Goal: Transaction & Acquisition: Purchase product/service

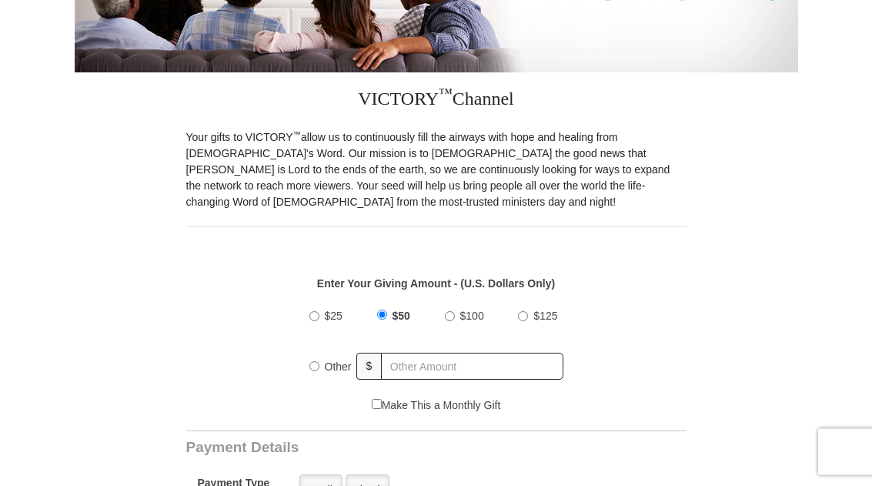
scroll to position [314, 0]
click at [459, 315] on label "$100" at bounding box center [472, 315] width 35 height 27
click at [455, 315] on input "$100" at bounding box center [450, 316] width 10 height 10
radio input "true"
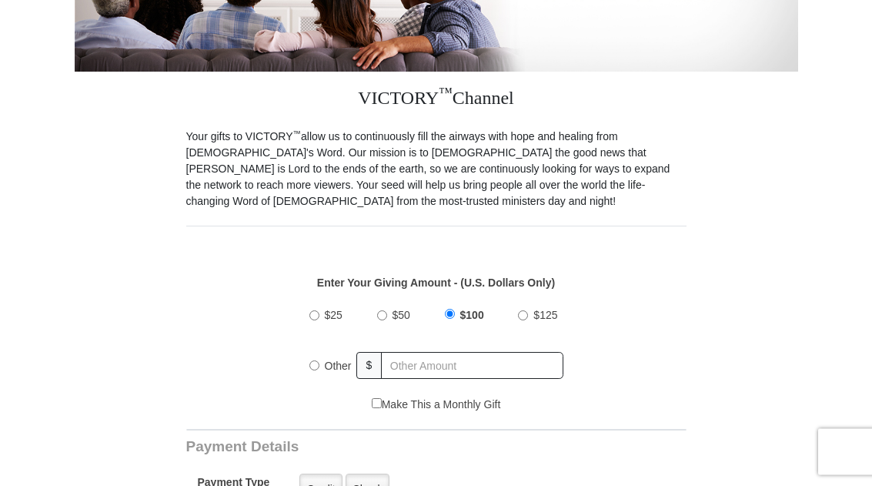
scroll to position [315, 0]
click at [321, 485] on label "Credit" at bounding box center [320, 489] width 42 height 32
click at [0, 0] on input "Credit" at bounding box center [0, 0] width 0 height 0
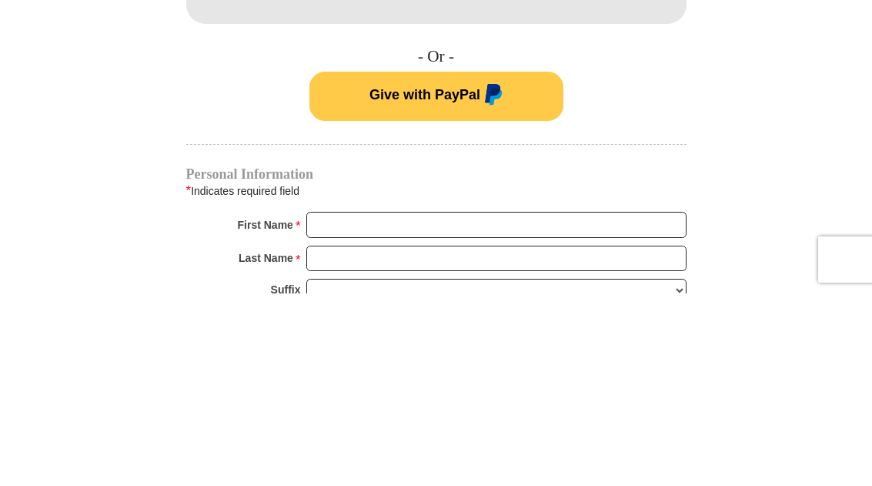
scroll to position [994, 0]
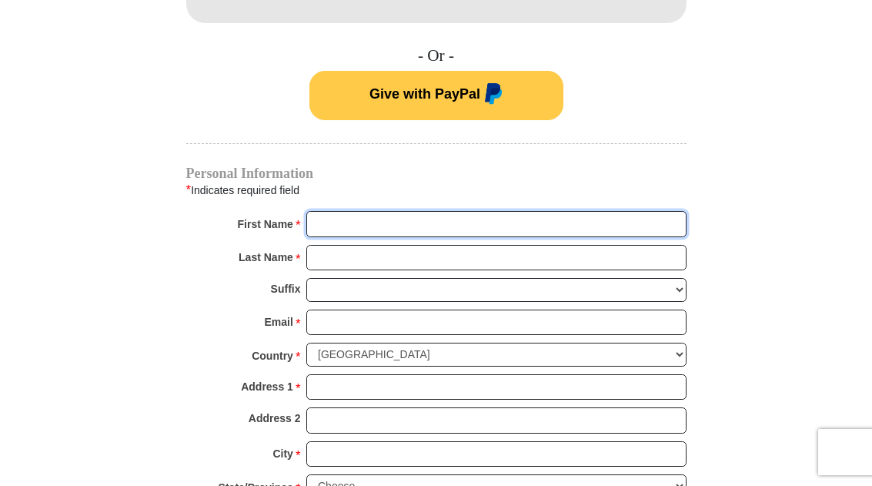
click at [393, 230] on input "First Name *" at bounding box center [496, 224] width 380 height 26
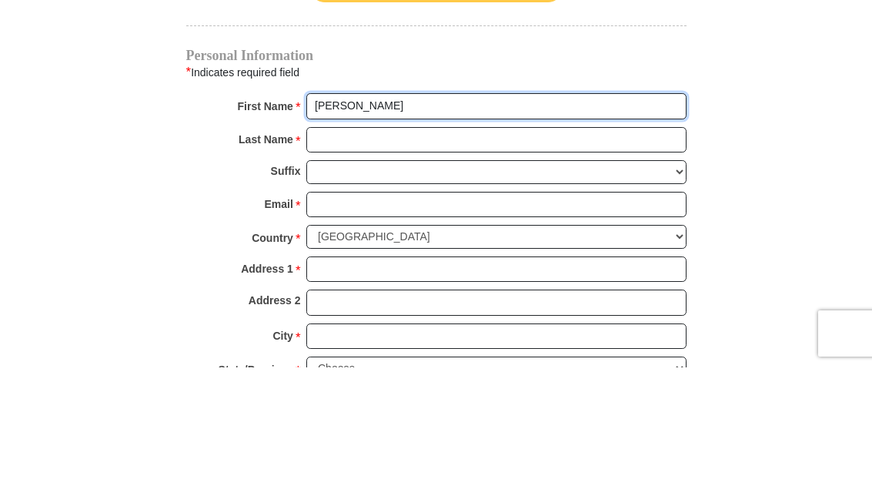
type input "[PERSON_NAME]"
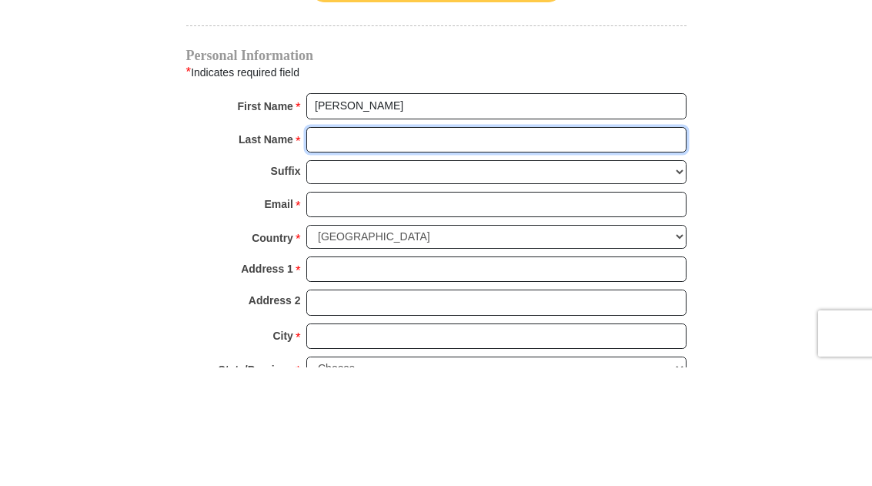
click at [366, 246] on input "Last Name *" at bounding box center [496, 259] width 380 height 26
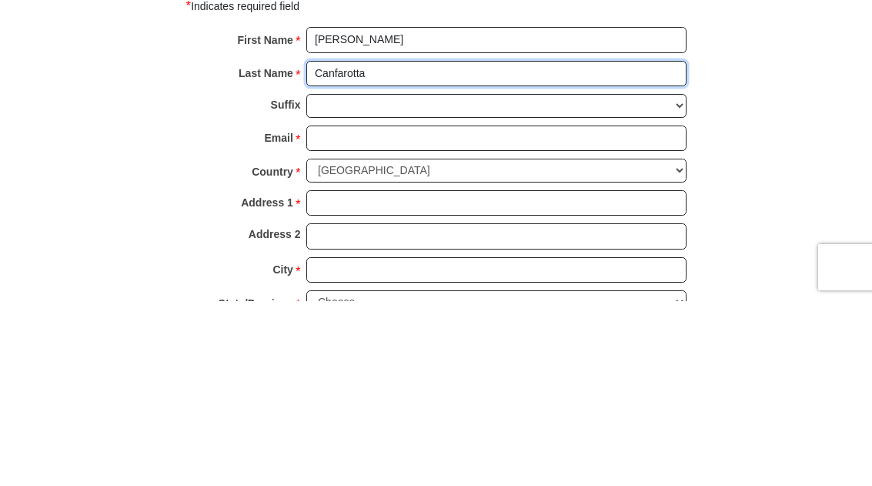
type input "Canfarotta"
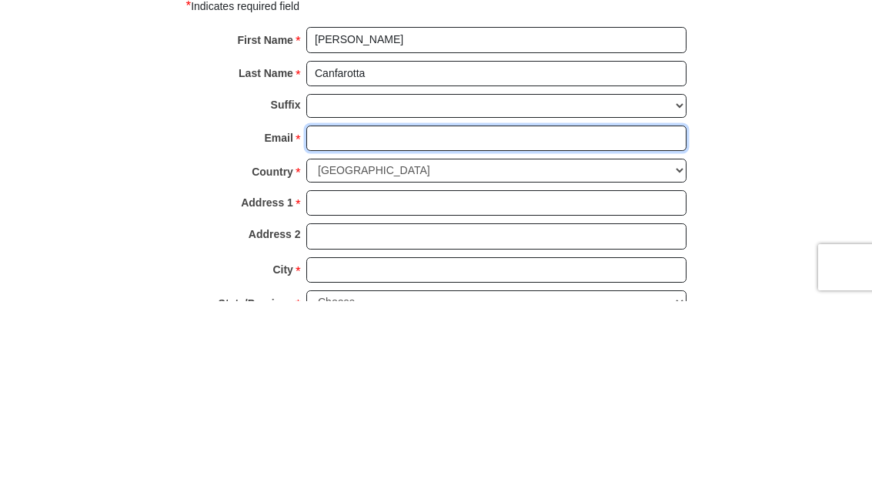
click at [360, 310] on input "Email *" at bounding box center [496, 323] width 380 height 26
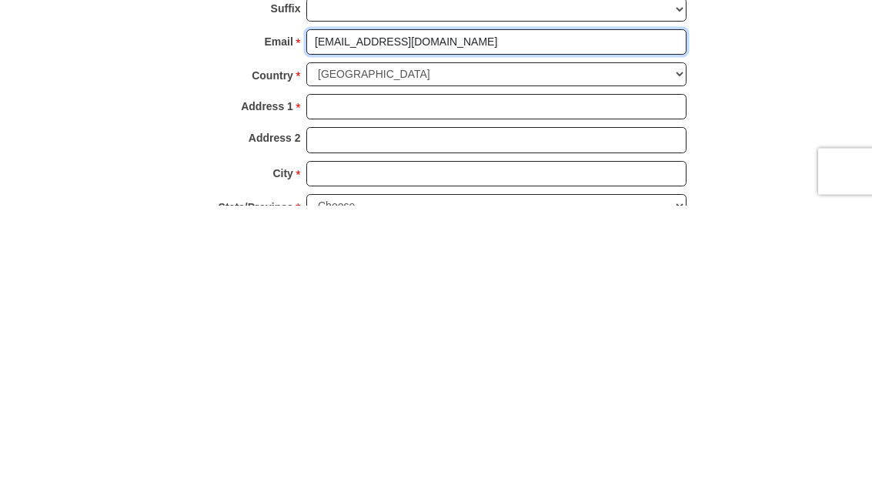
type input "[EMAIL_ADDRESS][DOMAIN_NAME]"
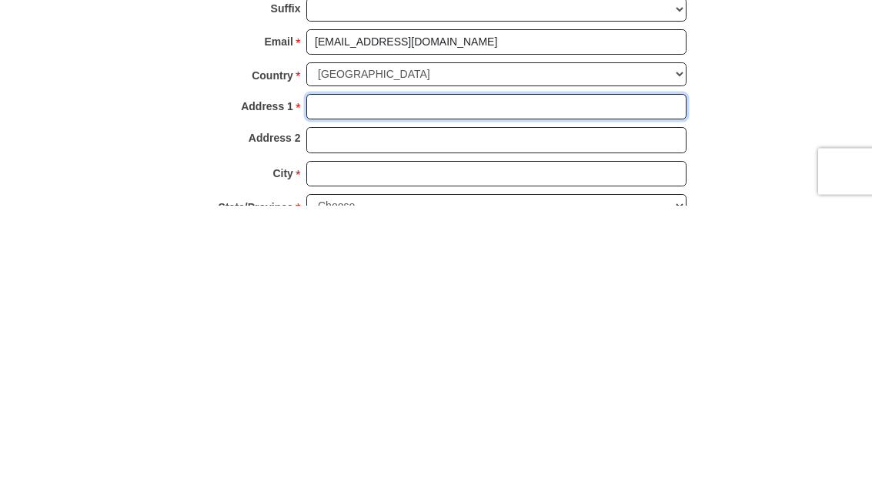
click at [350, 375] on input "Address 1 *" at bounding box center [496, 388] width 380 height 26
type input "[STREET_ADDRESS]"
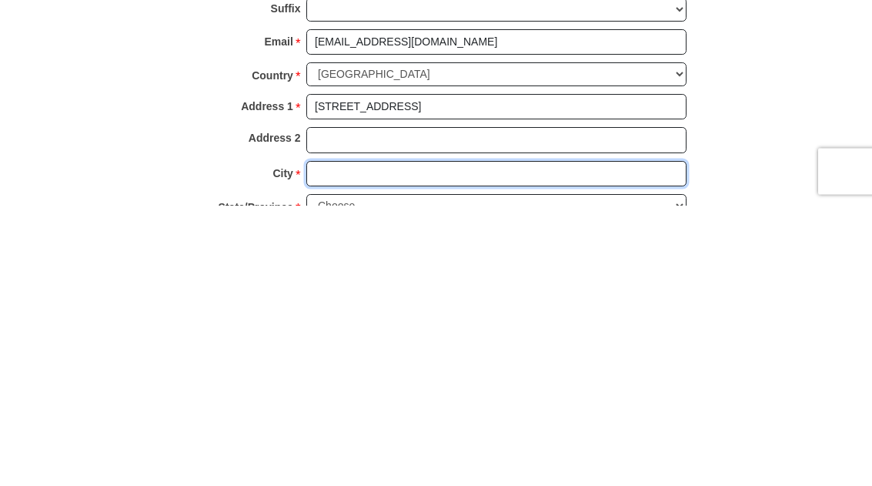
click at [367, 442] on input "City *" at bounding box center [496, 455] width 380 height 26
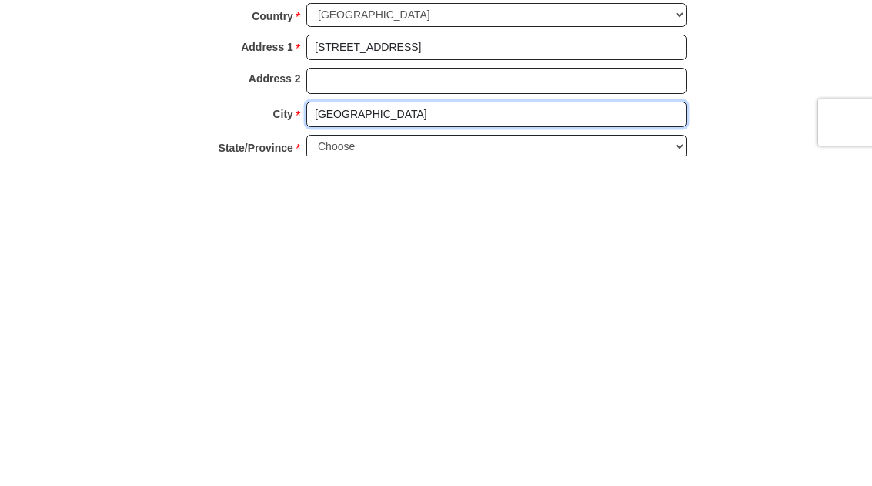
type input "Stratford"
click at [376, 464] on select "Choose Alabama Alaska American Samoa Arizona Arkansas Armed Forces Americas Arm…" at bounding box center [496, 476] width 380 height 24
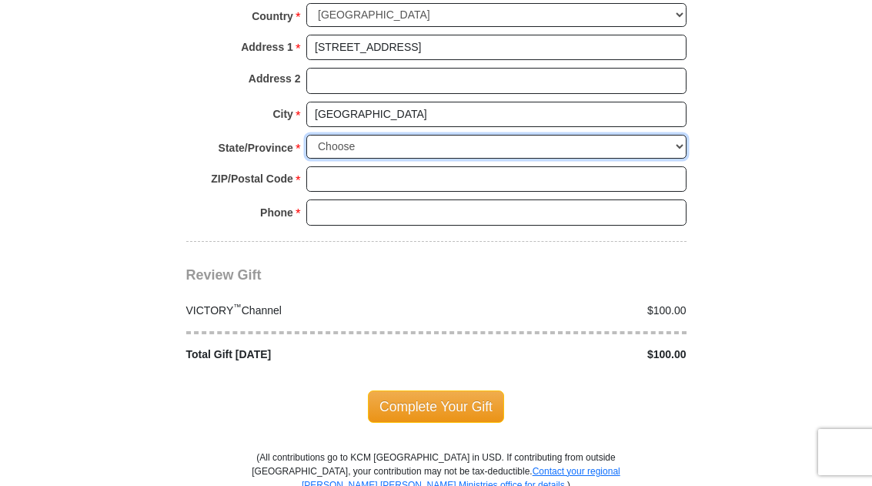
select select "CT"
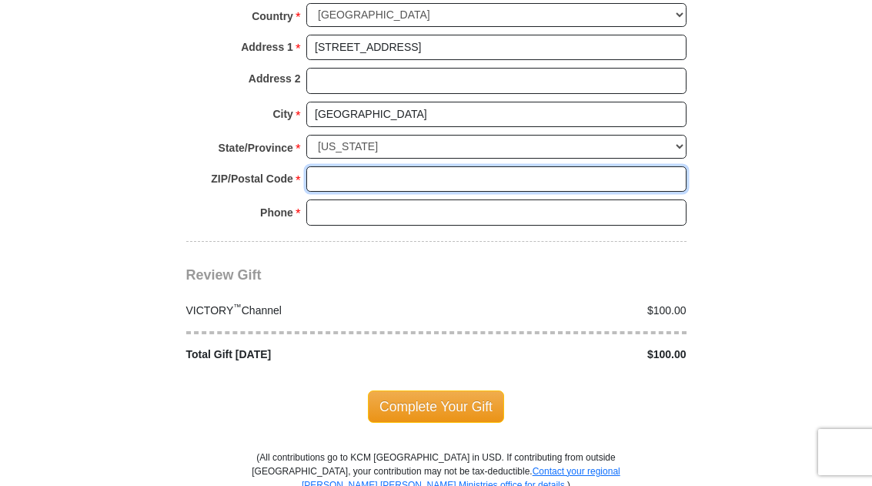
click at [348, 166] on input "ZIP/Postal Code *" at bounding box center [496, 179] width 380 height 26
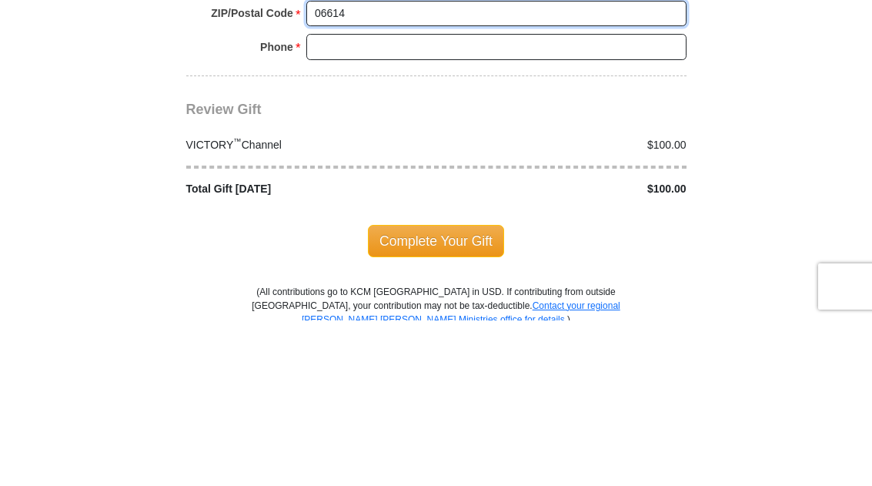
type input "06614"
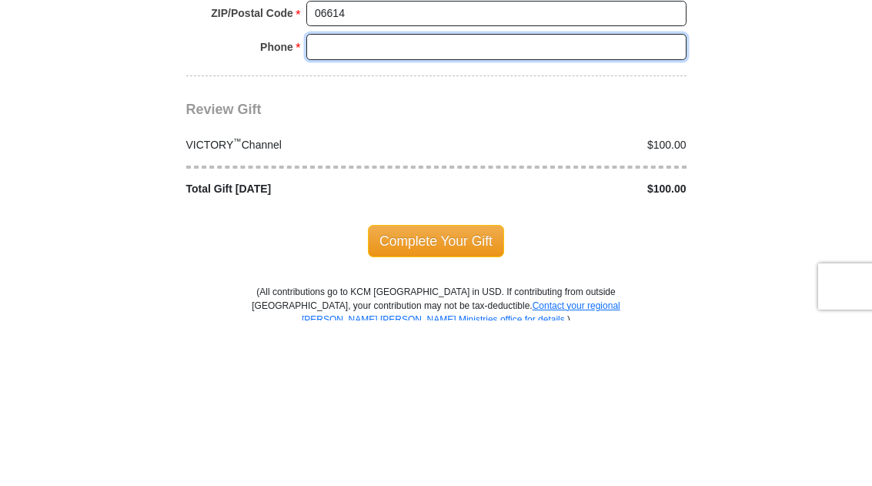
click at [363, 199] on input "Phone * *" at bounding box center [496, 212] width 380 height 26
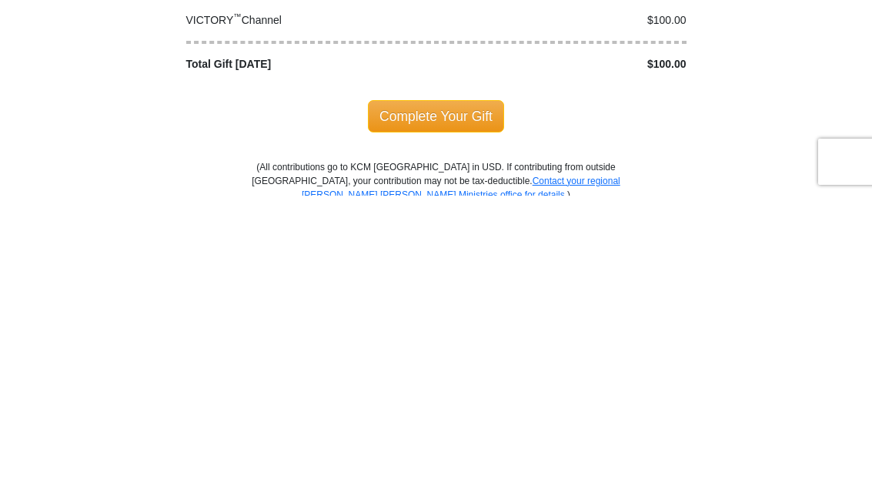
type input "2032099656"
click at [483, 390] on span "Complete Your Gift" at bounding box center [436, 406] width 136 height 32
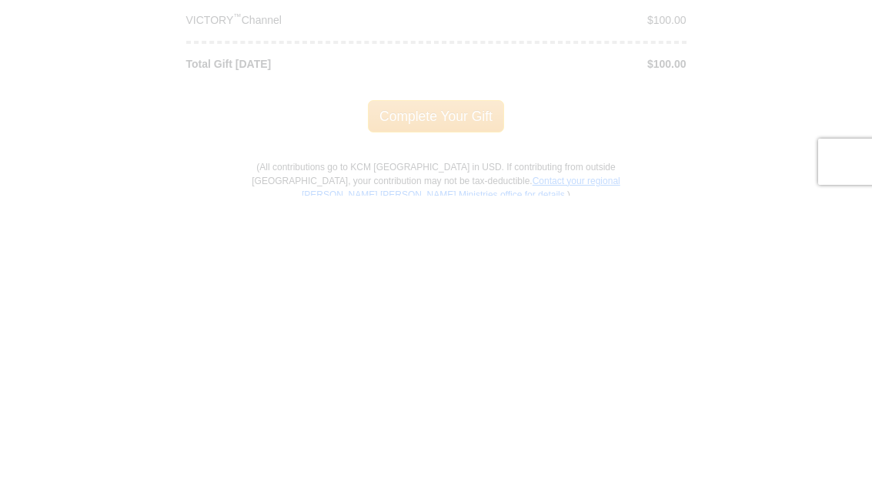
scroll to position [1624, 0]
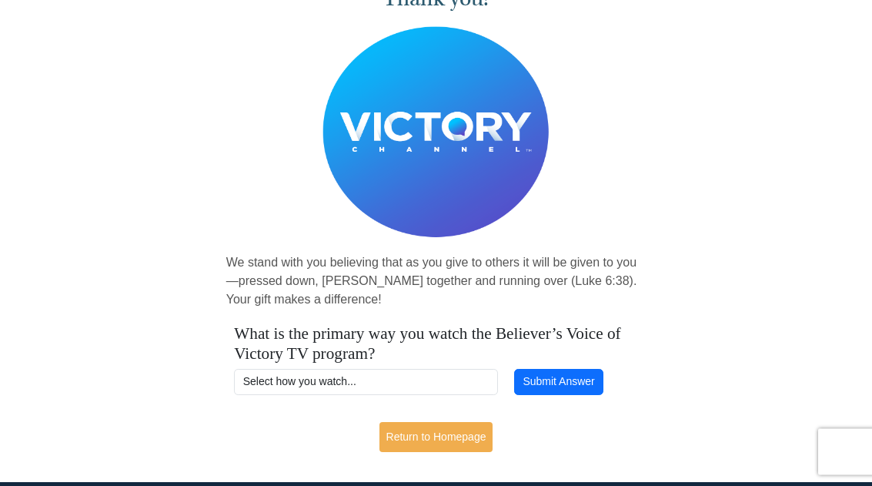
scroll to position [89, 0]
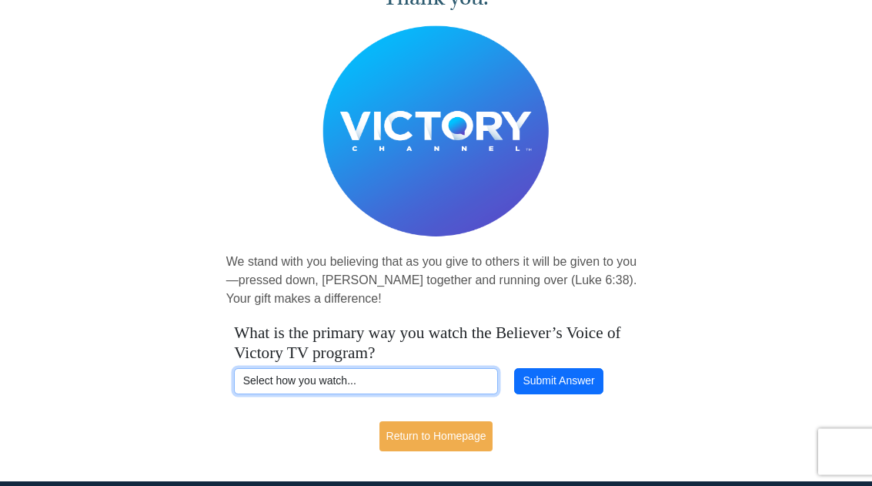
click at [437, 382] on select "Select how you watch... Daystar Morning Daystar Evening KCM.org GoVictory.com V…" at bounding box center [366, 382] width 264 height 26
click at [467, 385] on select "Select how you watch... Daystar Morning Daystar Evening KCM.org GoVictory.com V…" at bounding box center [366, 381] width 264 height 26
select select "DIRECTV"
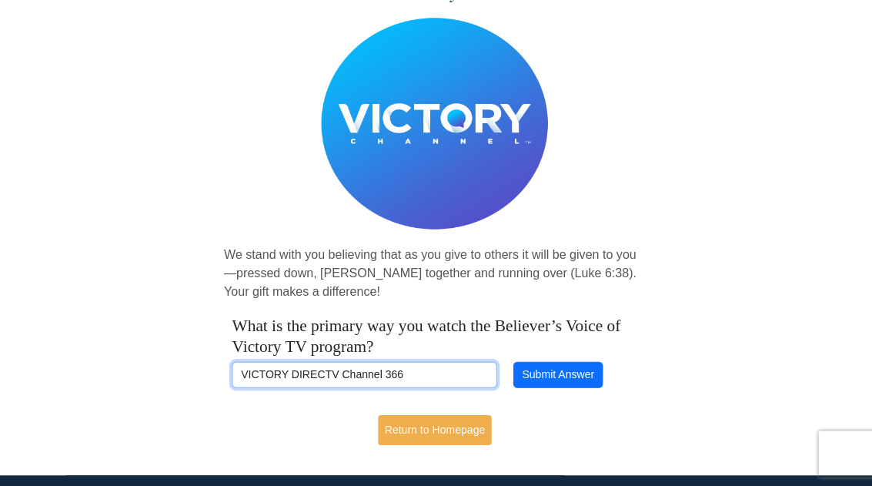
scroll to position [97, 0]
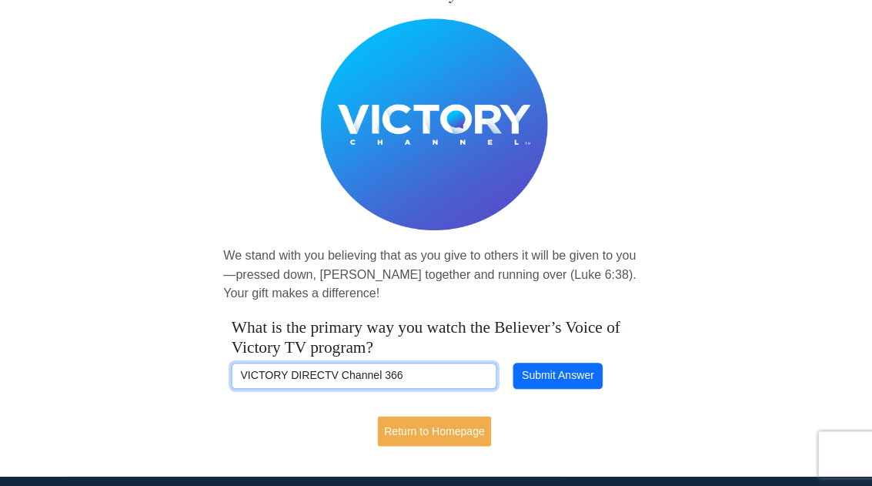
click at [433, 376] on select "Select how you watch... Daystar Morning Daystar Evening KCM.org GoVictory.com V…" at bounding box center [366, 373] width 264 height 26
click at [464, 438] on link "Return to Homepage" at bounding box center [436, 428] width 114 height 30
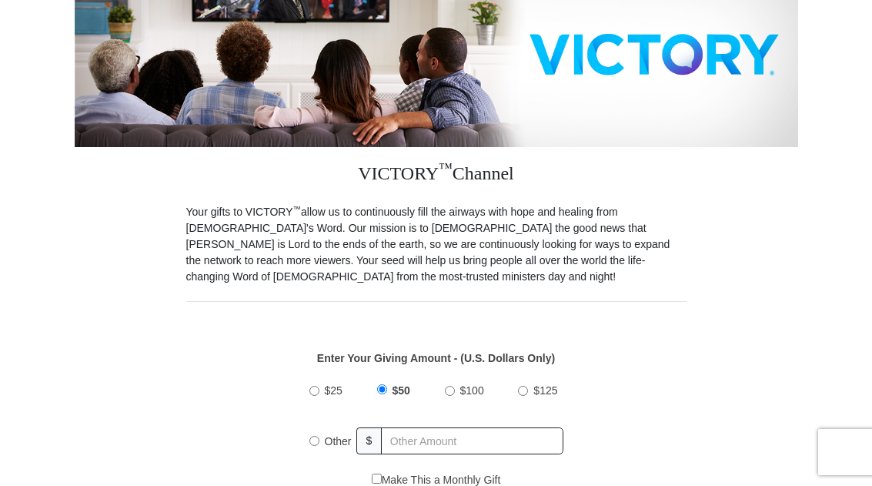
scroll to position [236, 0]
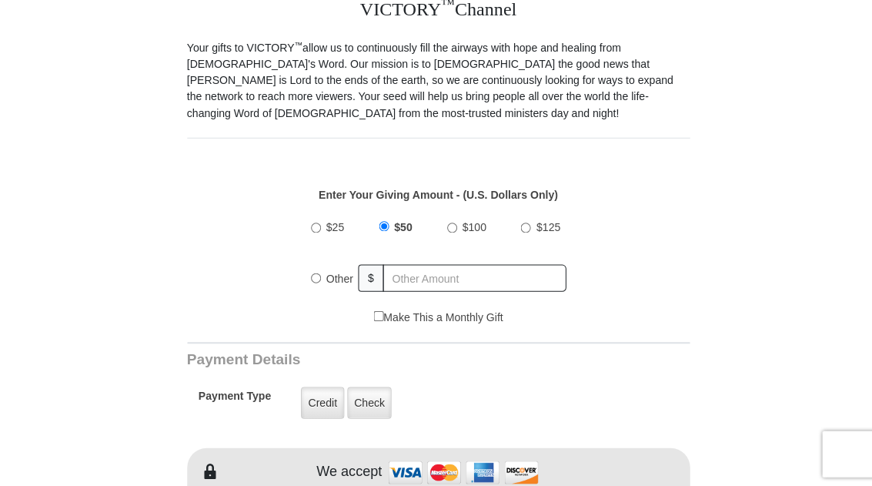
scroll to position [406, 0]
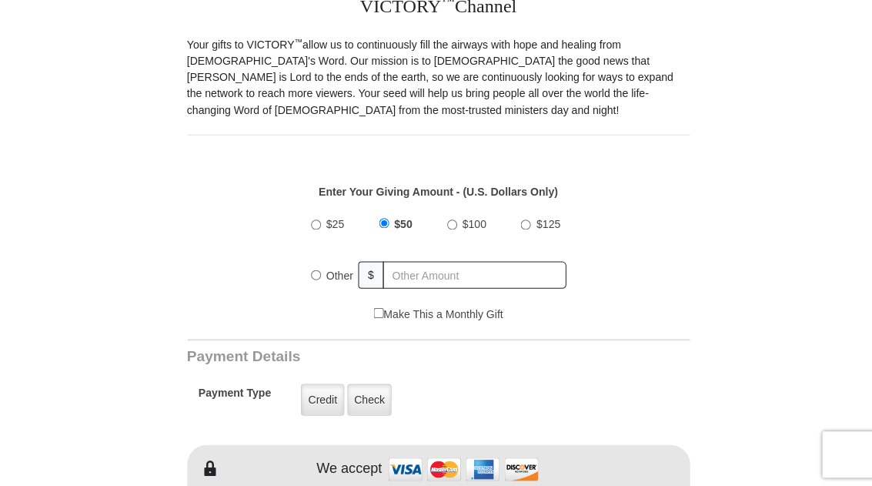
click at [457, 232] on label "$100" at bounding box center [472, 223] width 35 height 27
click at [455, 229] on input "$100" at bounding box center [450, 224] width 10 height 10
radio input "true"
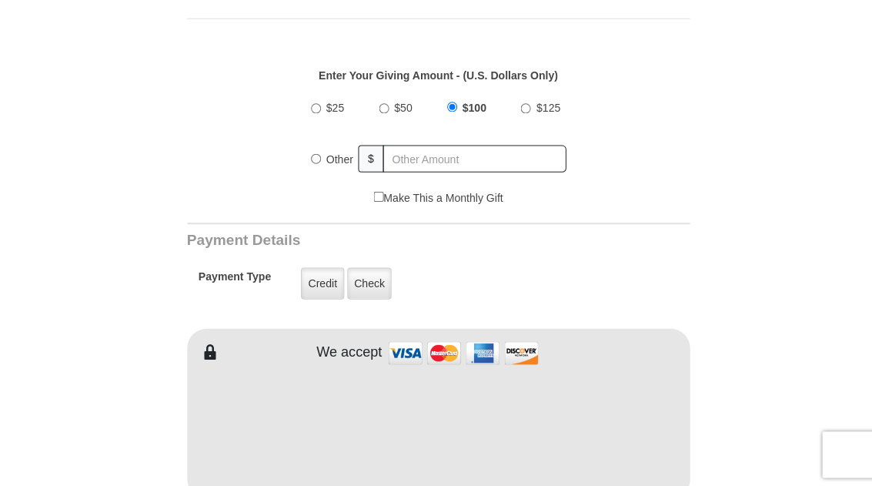
scroll to position [527, 0]
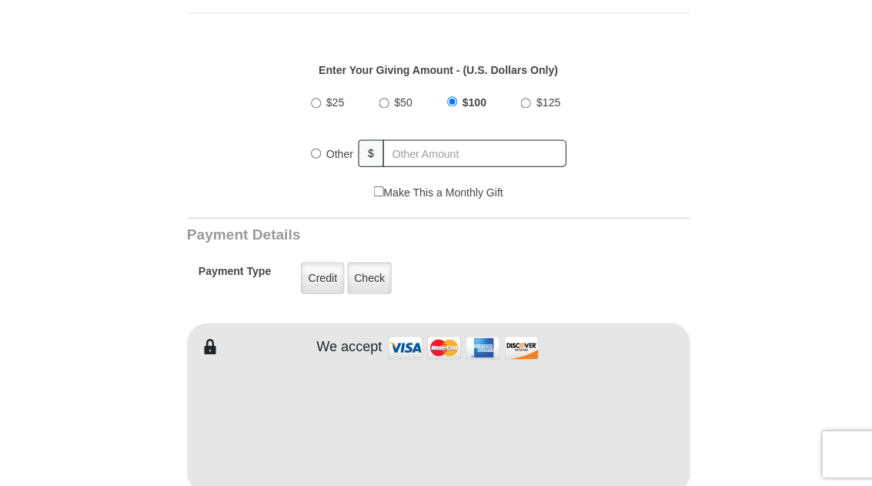
click at [317, 277] on label "Credit" at bounding box center [320, 277] width 42 height 32
click at [0, 0] on input "Credit" at bounding box center [0, 0] width 0 height 0
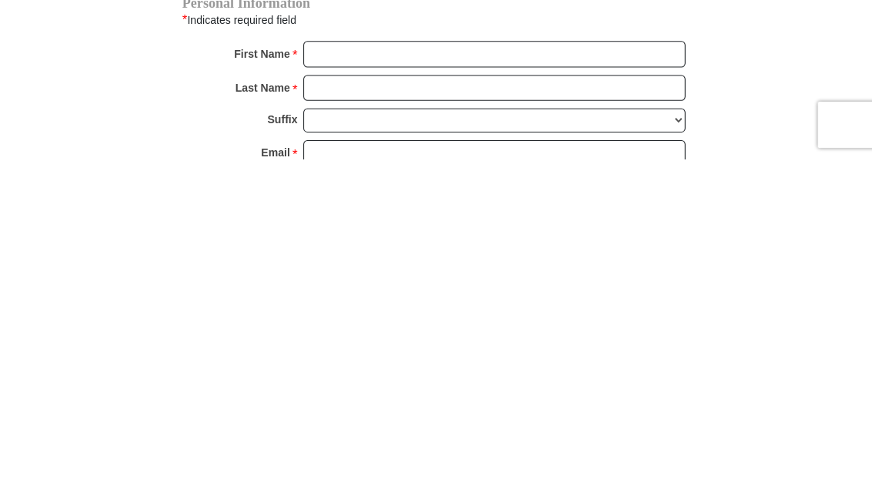
scroll to position [838, 0]
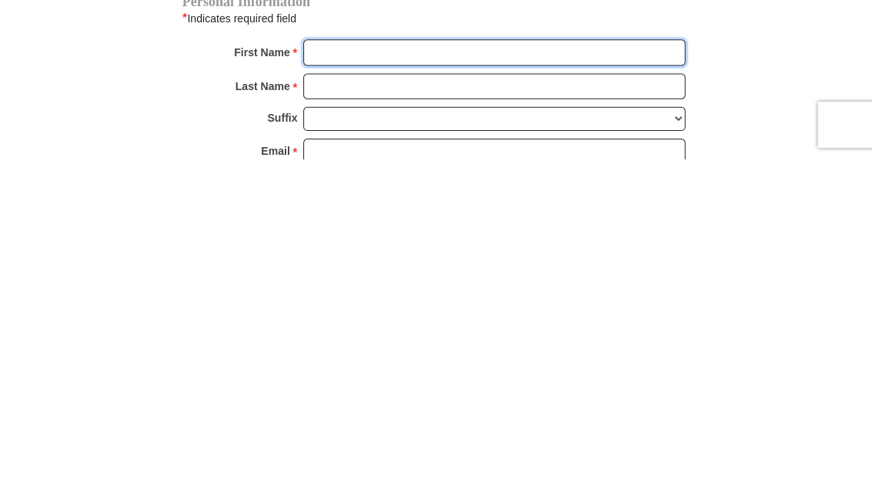
click at [372, 367] on input "First Name *" at bounding box center [496, 380] width 380 height 26
type input "Patricia"
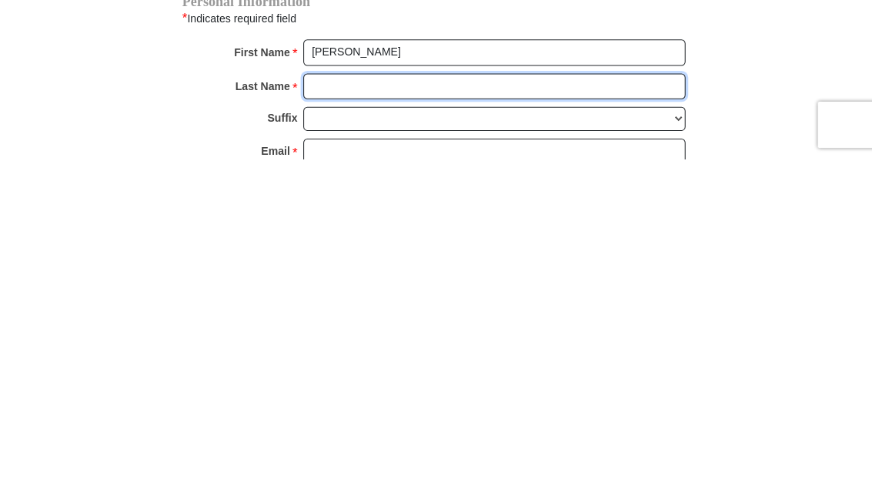
click at [330, 401] on input "Last Name *" at bounding box center [496, 414] width 380 height 26
type input "Canfarotta"
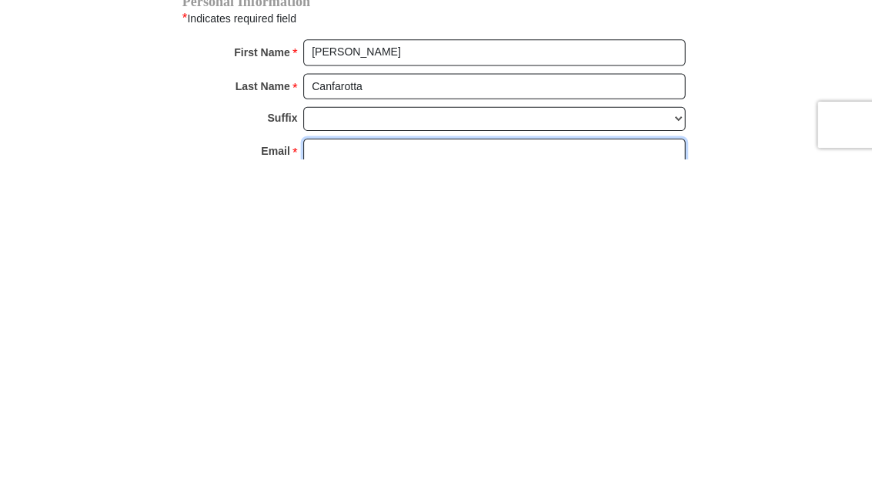
click at [350, 466] on input "Email *" at bounding box center [496, 479] width 380 height 26
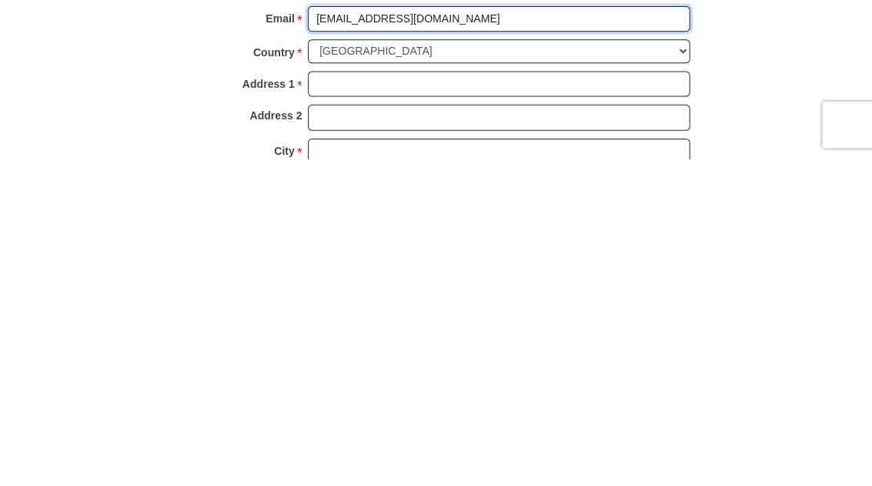
scroll to position [972, 0]
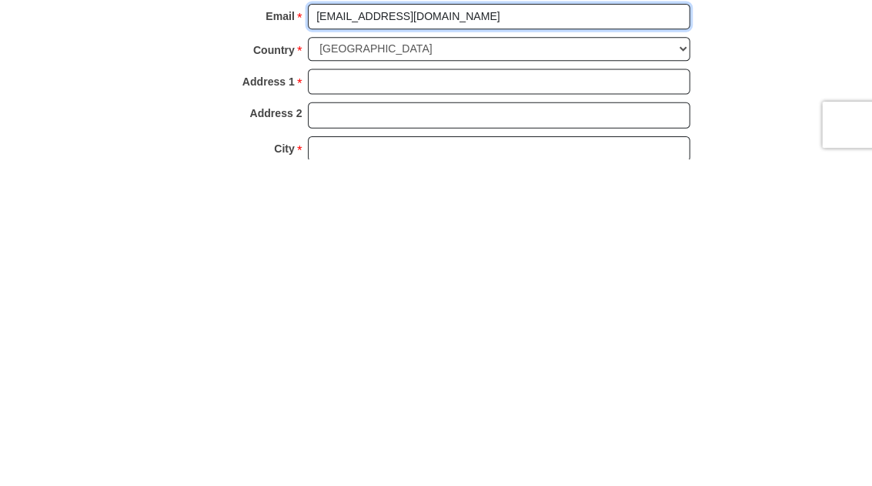
type input "pcanfo8@gmail.com"
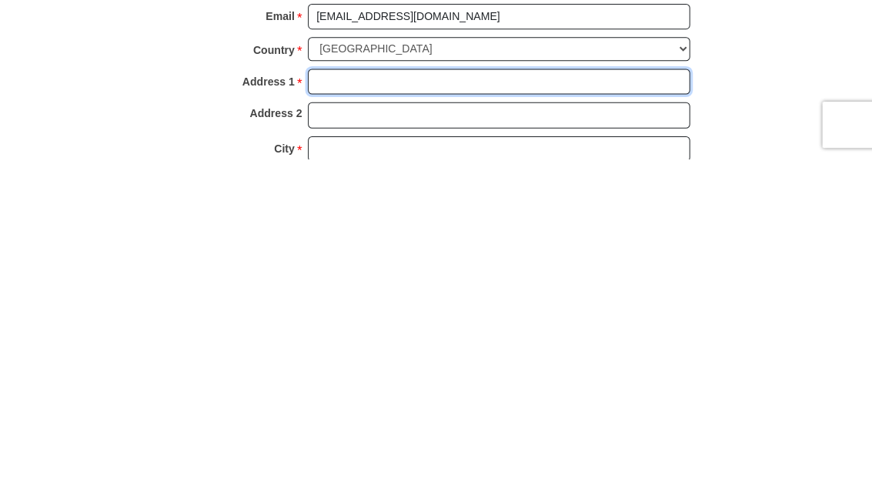
click at [361, 396] on input "Address 1 *" at bounding box center [496, 409] width 380 height 26
type input "1010 Beaver Dam Rd"
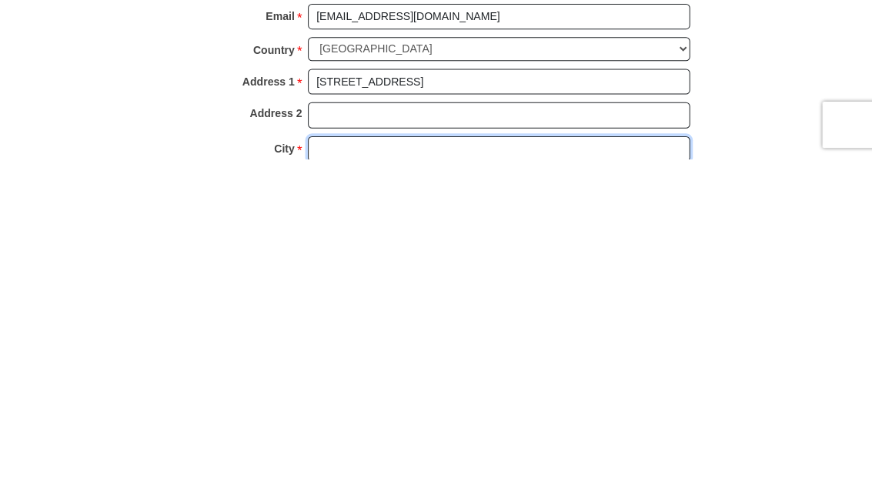
click at [365, 463] on input "City *" at bounding box center [496, 476] width 380 height 26
type input "Stratford"
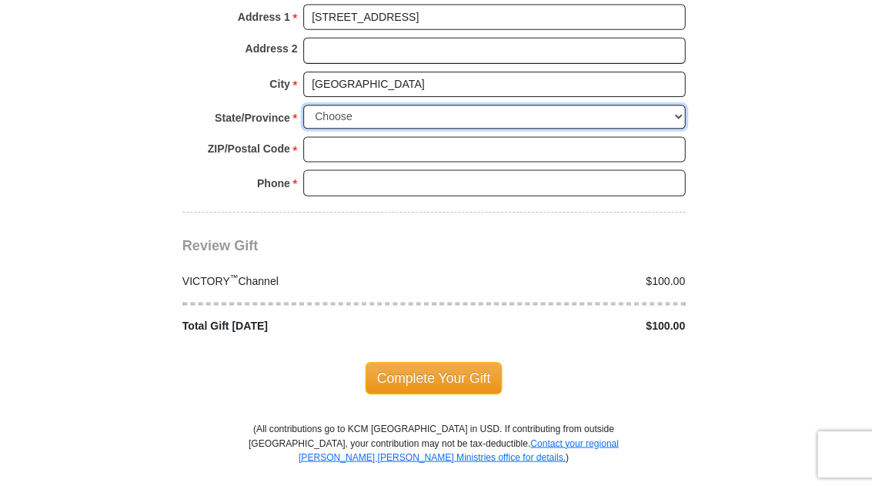
select select "CT"
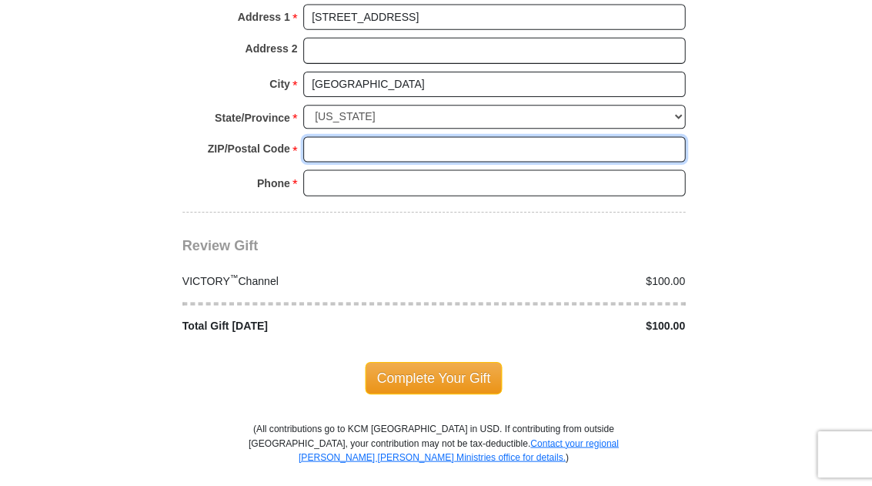
click at [355, 135] on input "ZIP/Postal Code *" at bounding box center [496, 148] width 380 height 26
type input "06614"
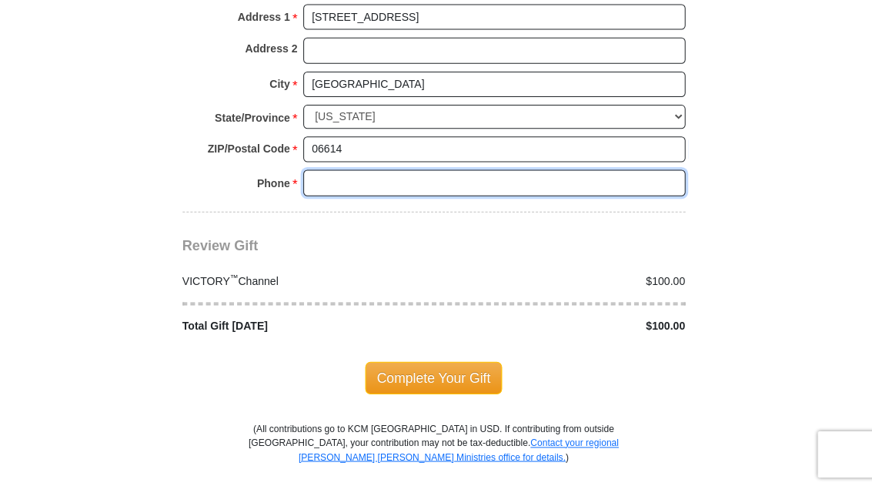
click at [370, 175] on input "Phone * *" at bounding box center [496, 182] width 380 height 26
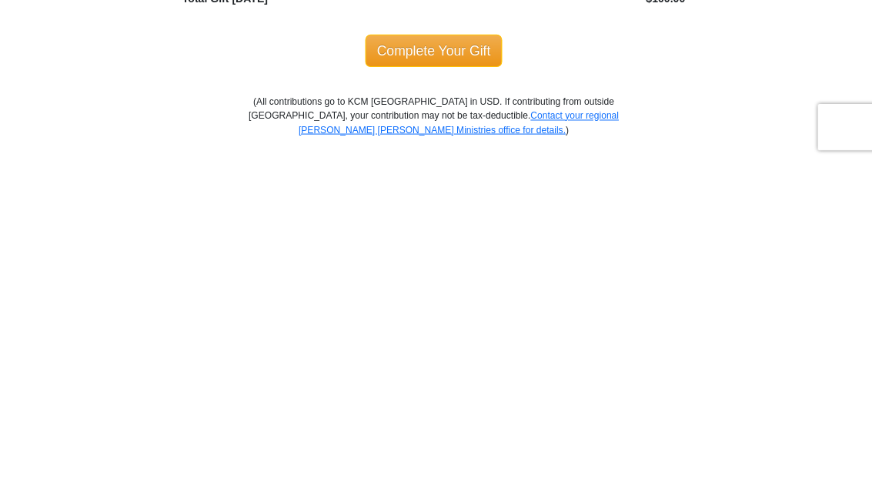
scroll to position [1365, 0]
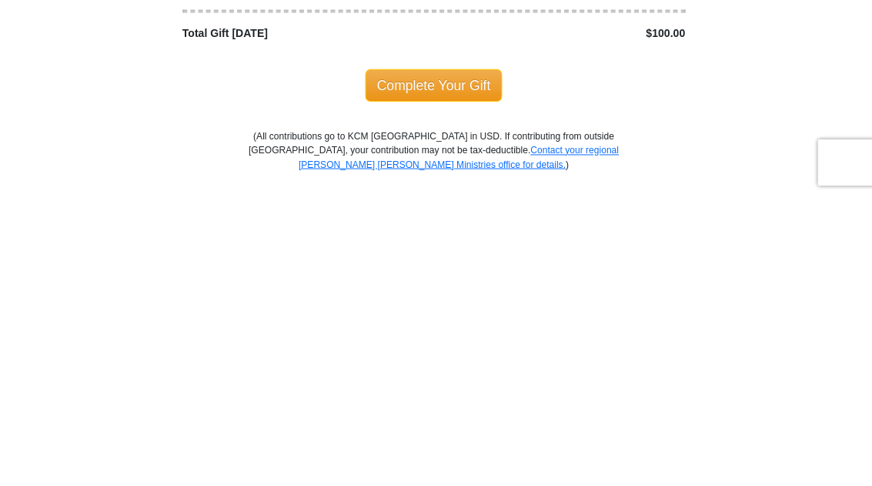
type input "2032099656"
click at [456, 359] on span "Complete Your Gift" at bounding box center [436, 375] width 136 height 32
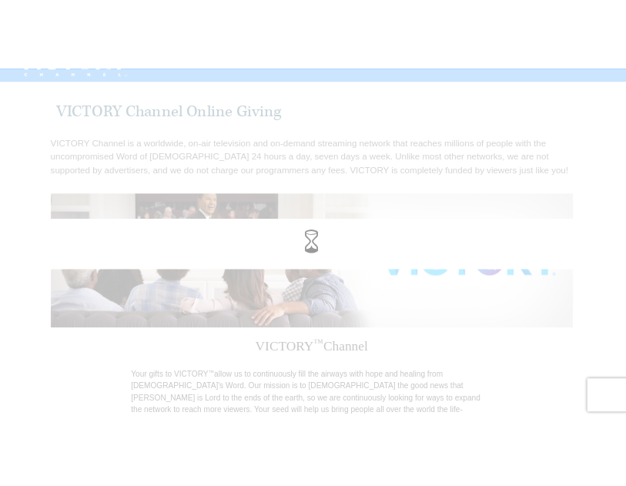
scroll to position [0, 0]
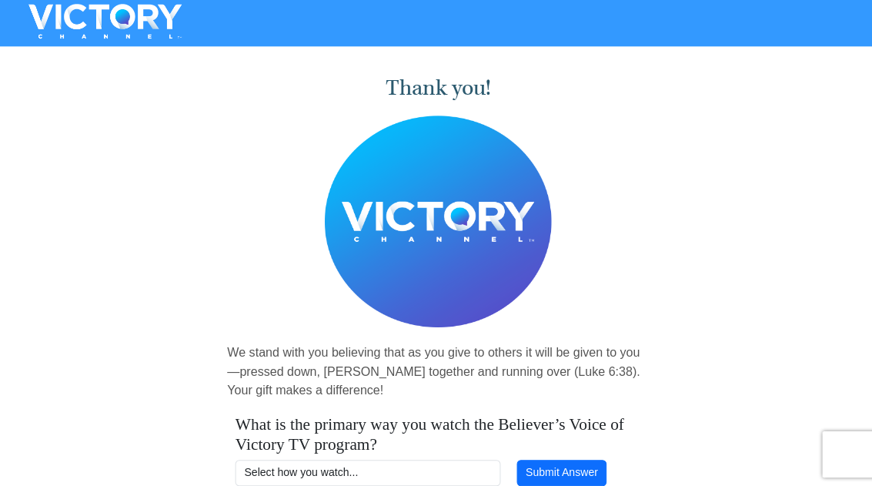
scroll to position [1, 0]
